Goal: Information Seeking & Learning: Find specific fact

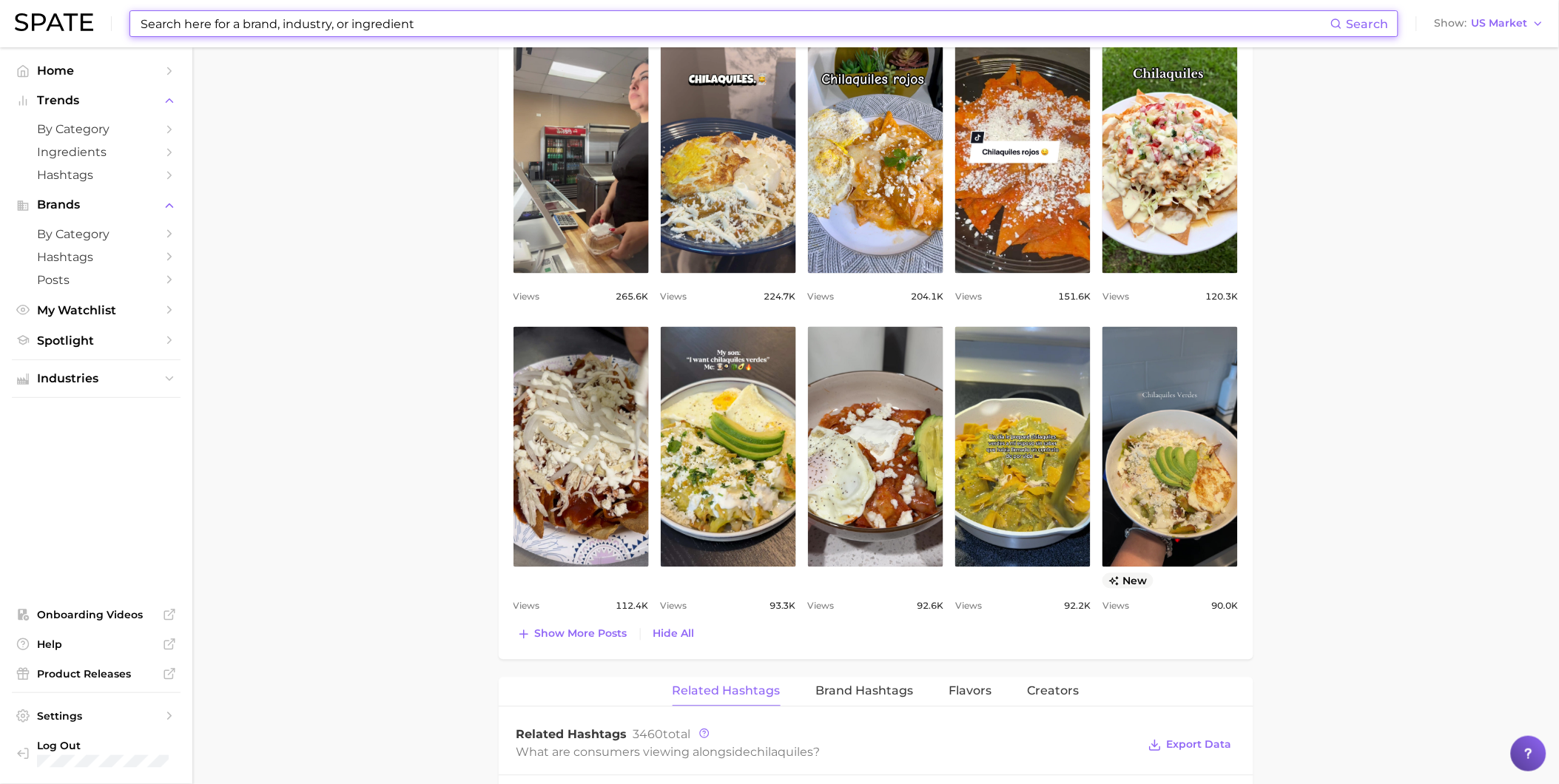
click at [664, 19] on input at bounding box center [734, 24] width 1191 height 25
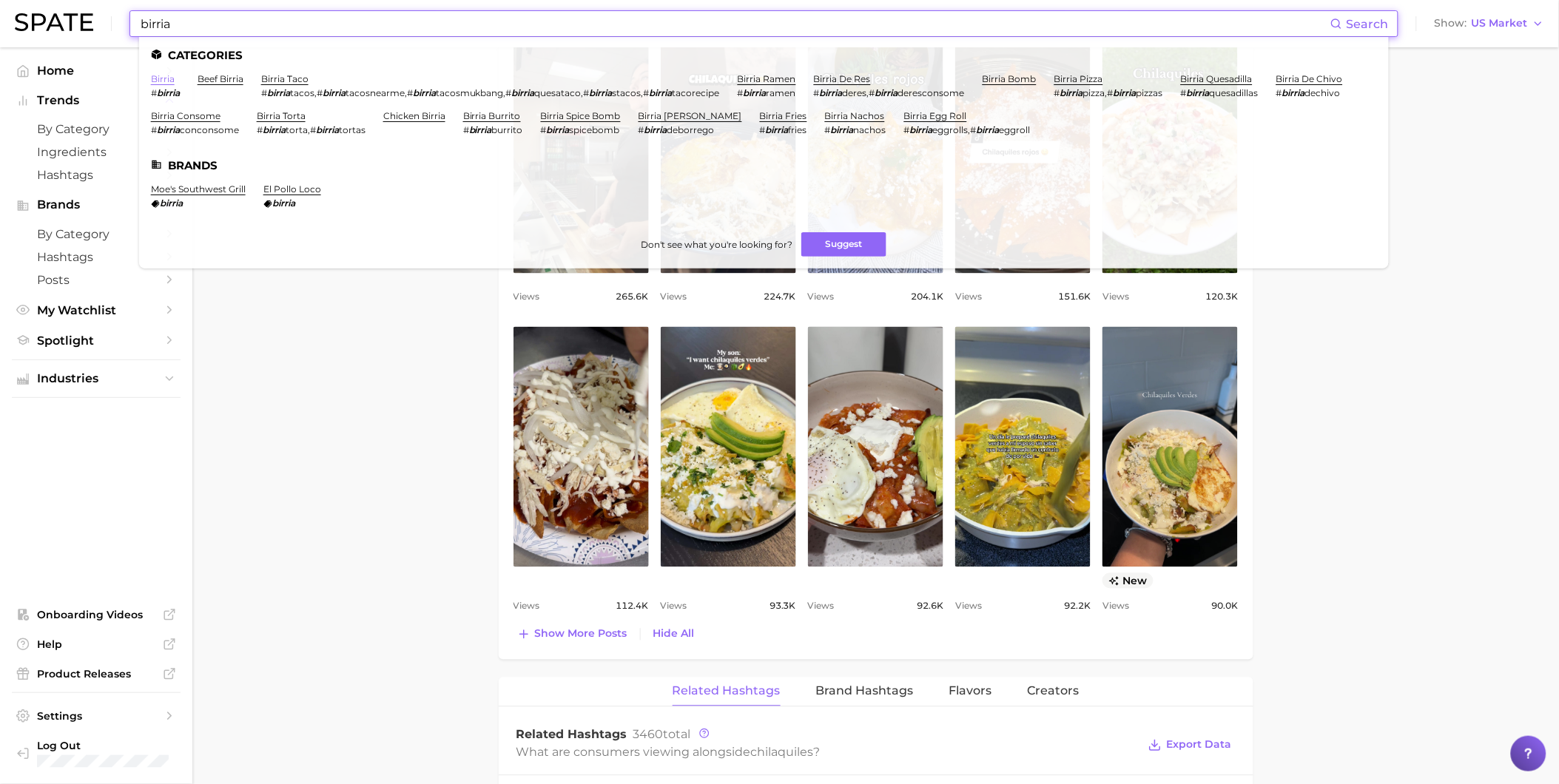
type input "birria"
click at [164, 79] on link "birria" at bounding box center [162, 79] width 24 height 11
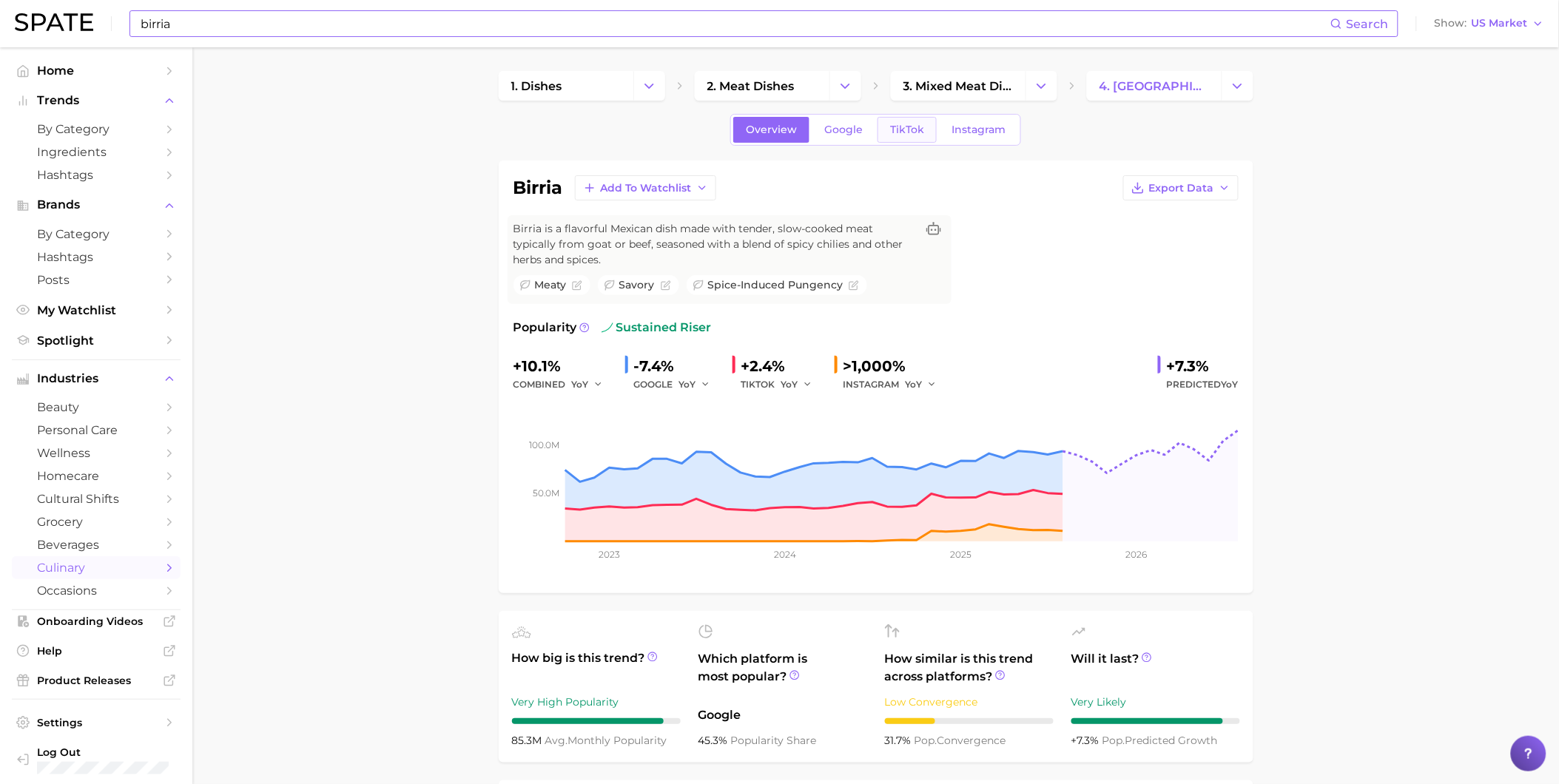
click at [903, 135] on span "TikTok" at bounding box center [907, 130] width 34 height 12
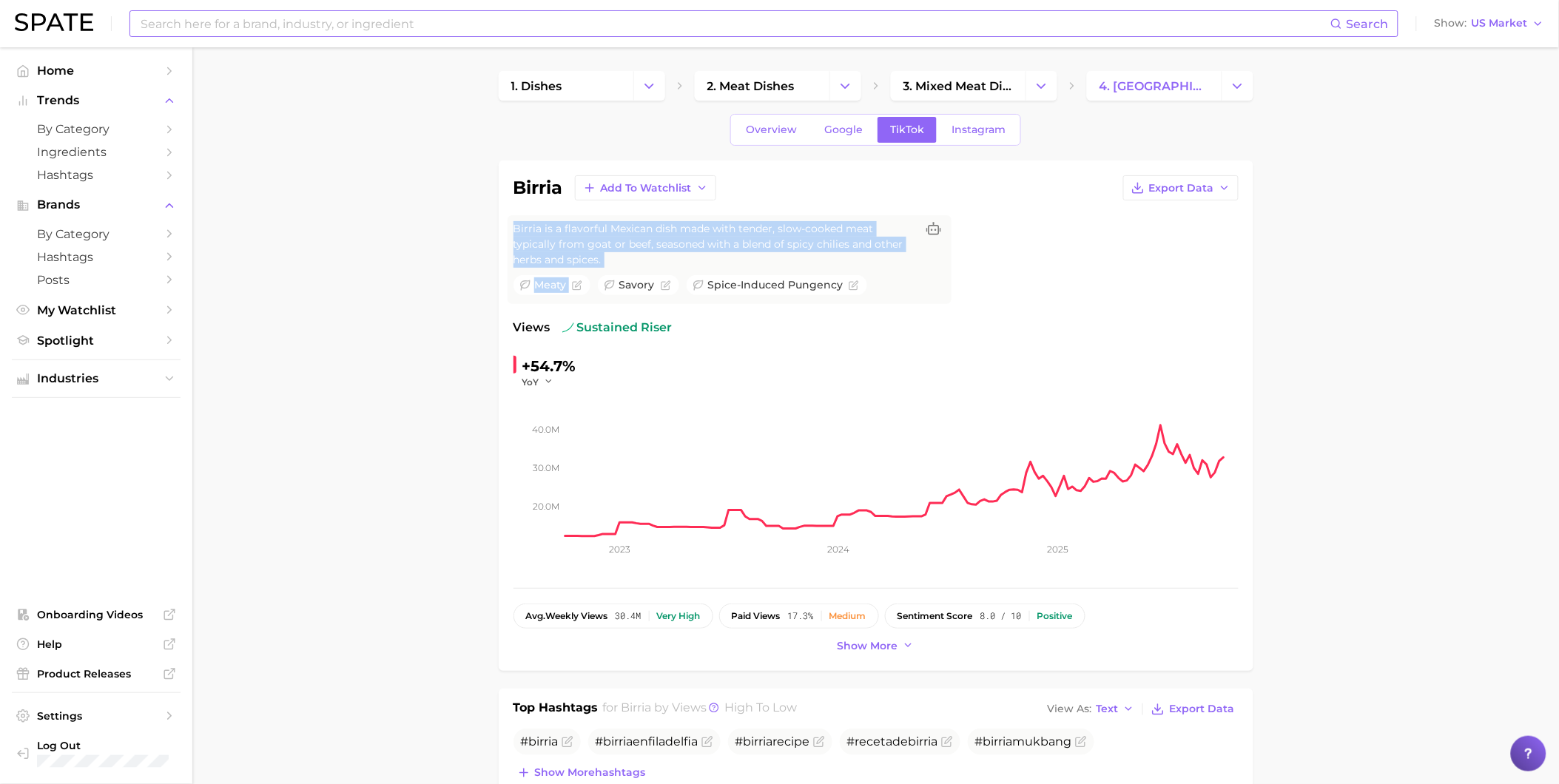
drag, startPoint x: 622, startPoint y: 270, endPoint x: 489, endPoint y: 241, distance: 136.1
drag, startPoint x: 489, startPoint y: 241, endPoint x: 641, endPoint y: 248, distance: 152.2
click at [641, 248] on span "Birria is a flavorful Mexican dish made with tender, slow-cooked meat typically…" at bounding box center [715, 244] width 403 height 46
click at [620, 256] on span "Birria is a flavorful Mexican dish made with tender, slow-cooked meat typically…" at bounding box center [715, 244] width 403 height 46
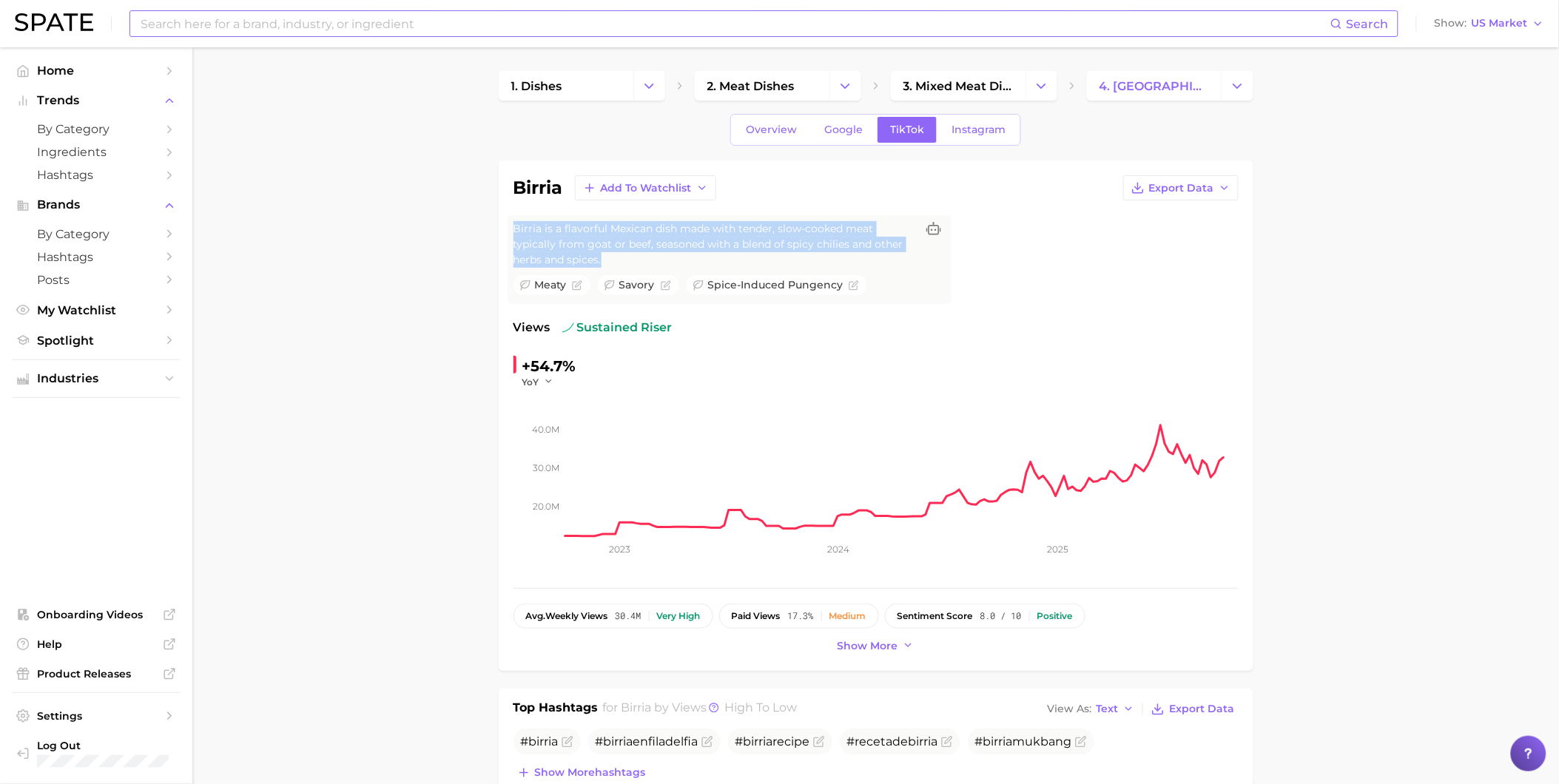
drag, startPoint x: 621, startPoint y: 262, endPoint x: 508, endPoint y: 232, distance: 116.9
click at [508, 232] on div "Birria is a flavorful Mexican dish made with tender, slow-cooked meat typically…" at bounding box center [729, 259] width 444 height 88
drag, startPoint x: 508, startPoint y: 232, endPoint x: 608, endPoint y: 239, distance: 100.2
copy span "Birria is a flavorful Mexican dish made with tender, slow-cooked meat typically…"
